Goal: Answer question/provide support

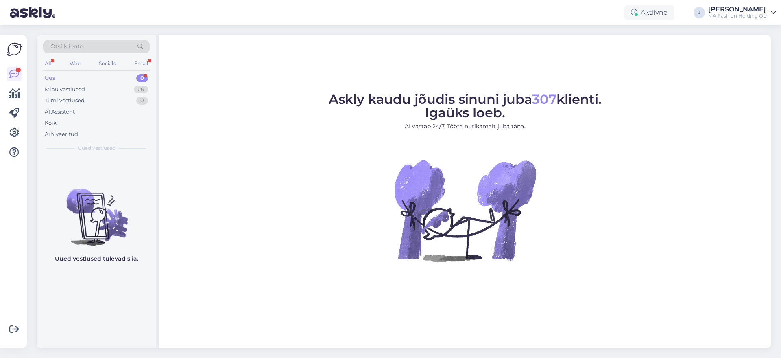
click at [120, 74] on div "Uus 0" at bounding box center [96, 77] width 107 height 11
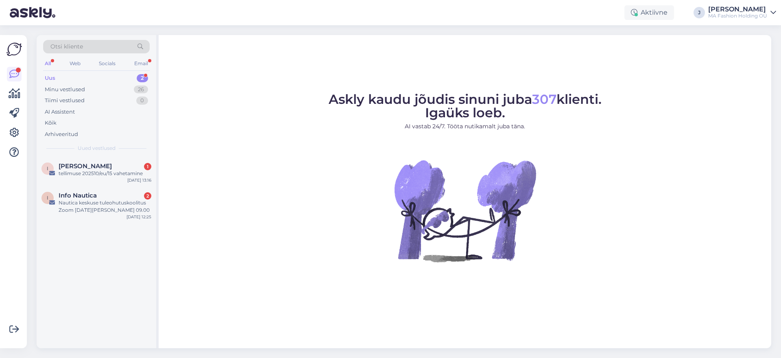
click at [89, 152] on div "Otsi kliente All Web Socials Email Uus 2 Minu vestlused 26 Tiimi vestlused 0 AI…" at bounding box center [97, 96] width 120 height 122
click at [89, 160] on div "I [PERSON_NAME] 1 tellimuse 202510/eu/15 vahetamine [DATE] 13:16" at bounding box center [97, 171] width 120 height 29
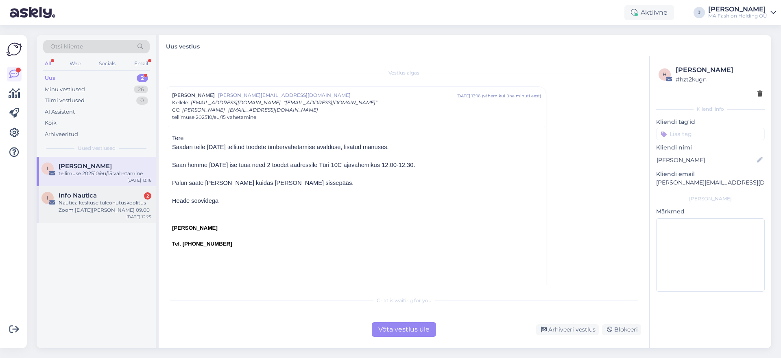
click at [88, 194] on span "Info Nautica" at bounding box center [78, 195] width 38 height 7
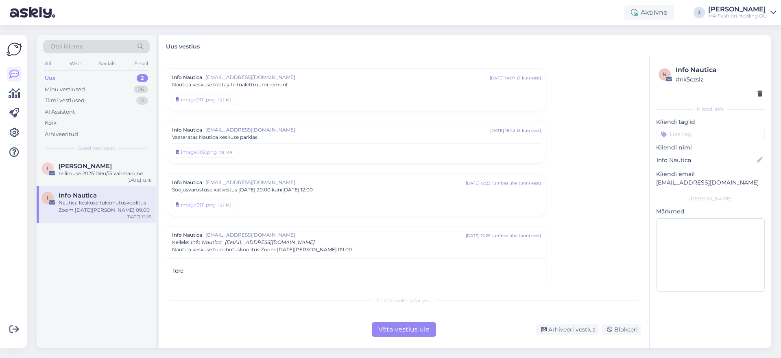
click at [390, 335] on div "Võta vestlus üle" at bounding box center [404, 329] width 64 height 15
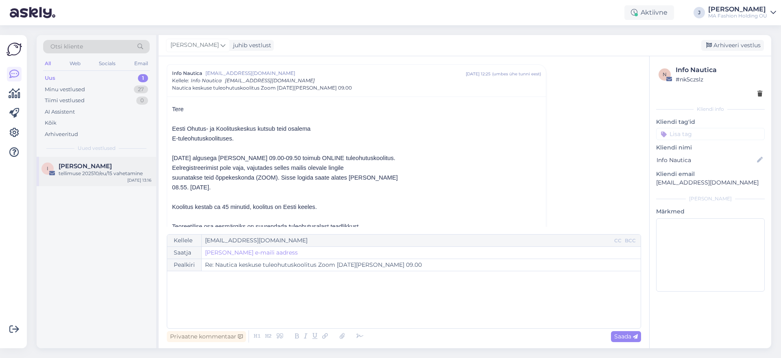
click at [89, 178] on div "I [PERSON_NAME] tellimuse 202510/eu/15 vahetamine [DATE] 13:16" at bounding box center [97, 171] width 120 height 29
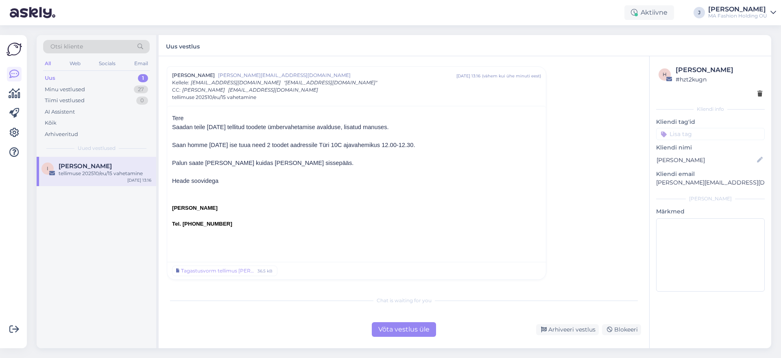
click at [392, 326] on div "Võta vestlus üle" at bounding box center [404, 329] width 64 height 15
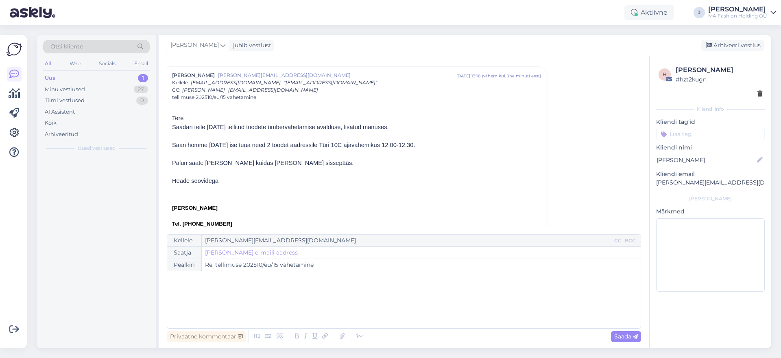
scroll to position [22, 0]
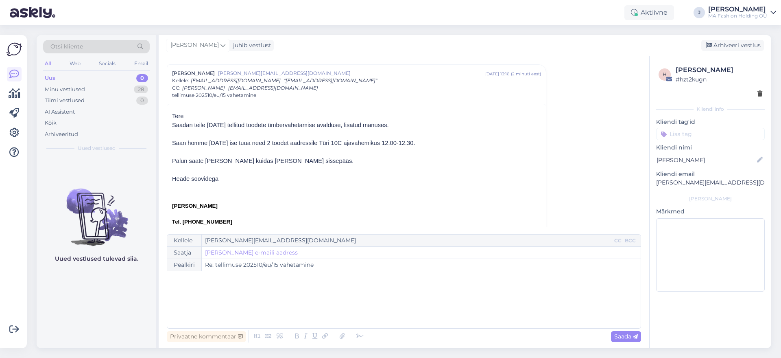
type input "Re: RE: tellimuse 202510/eu/15 vahetamine"
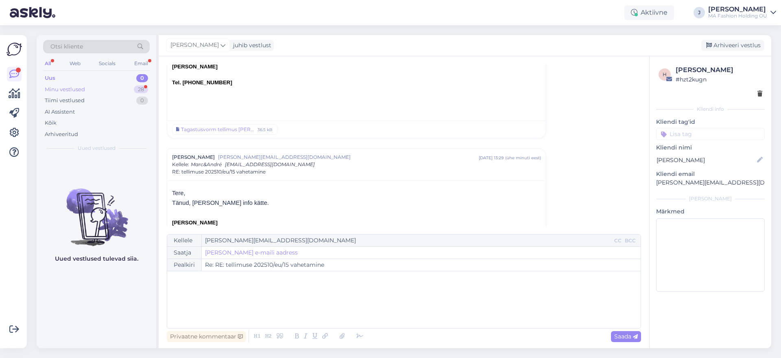
click at [106, 87] on div "Minu vestlused 28" at bounding box center [96, 89] width 107 height 11
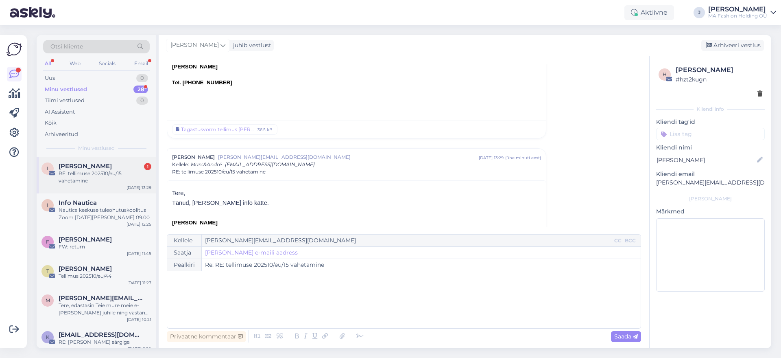
click at [107, 177] on div "RE: tellimuse 202510/eu/15 vahetamine" at bounding box center [105, 177] width 93 height 15
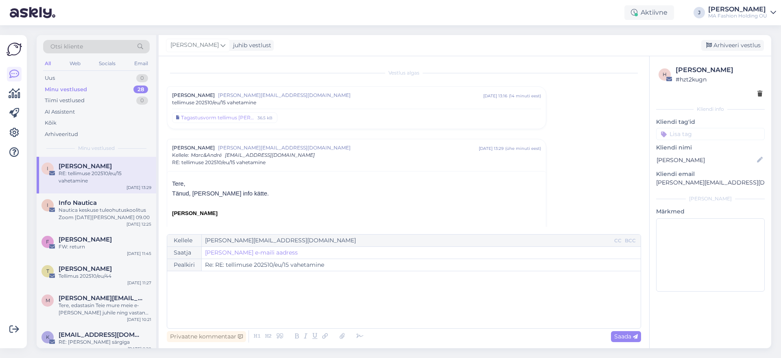
scroll to position [74, 0]
